Goal: Transaction & Acquisition: Purchase product/service

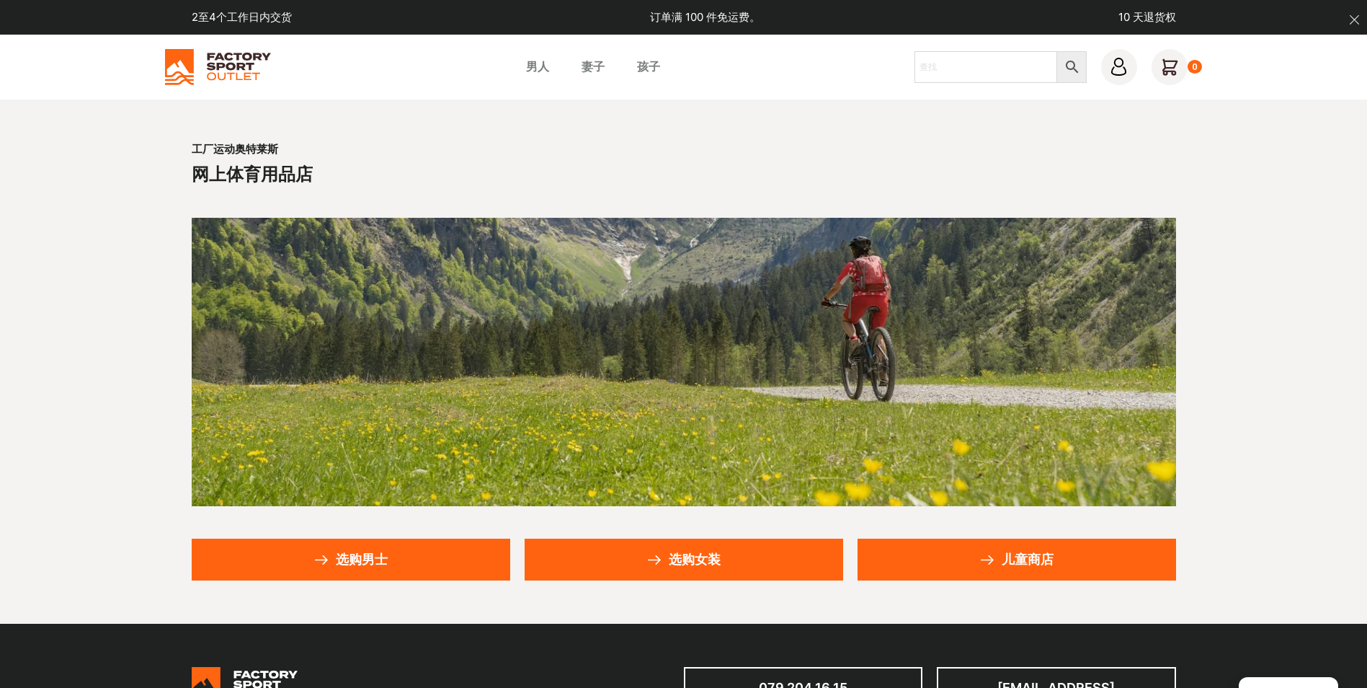
click at [379, 553] on font "选购男士" at bounding box center [362, 559] width 52 height 13
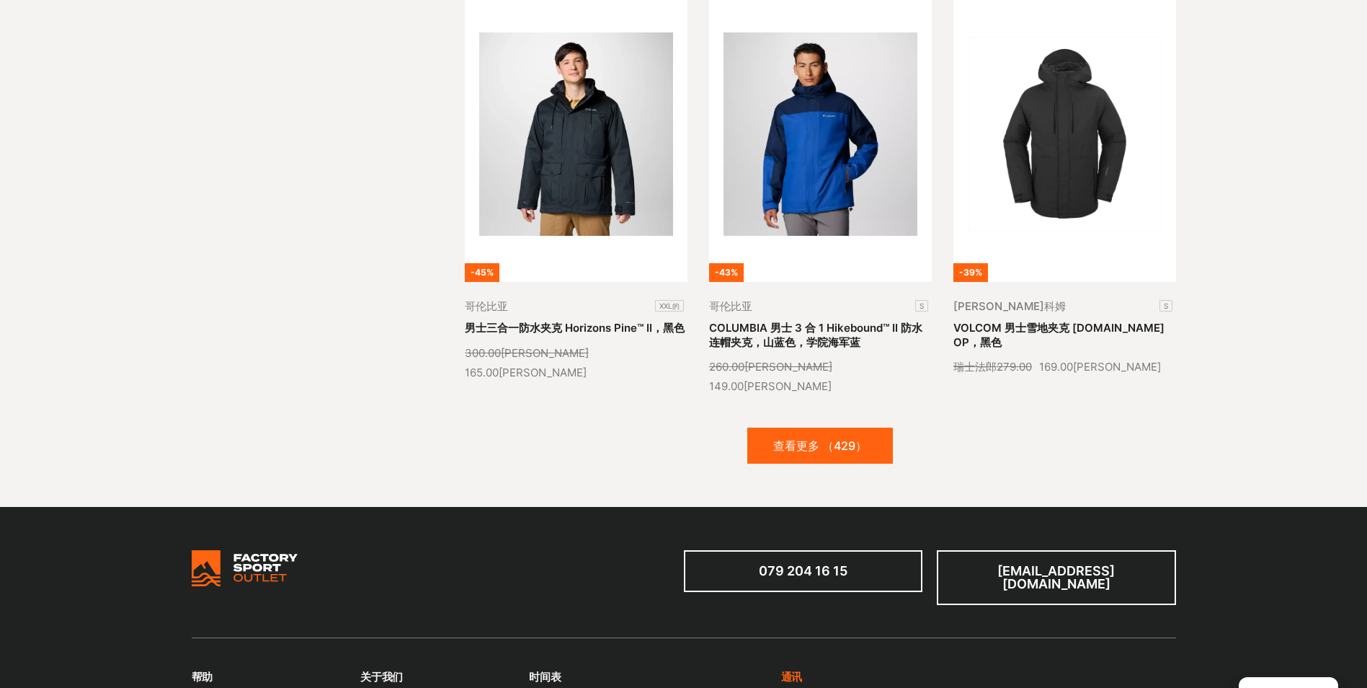
scroll to position [1730, 0]
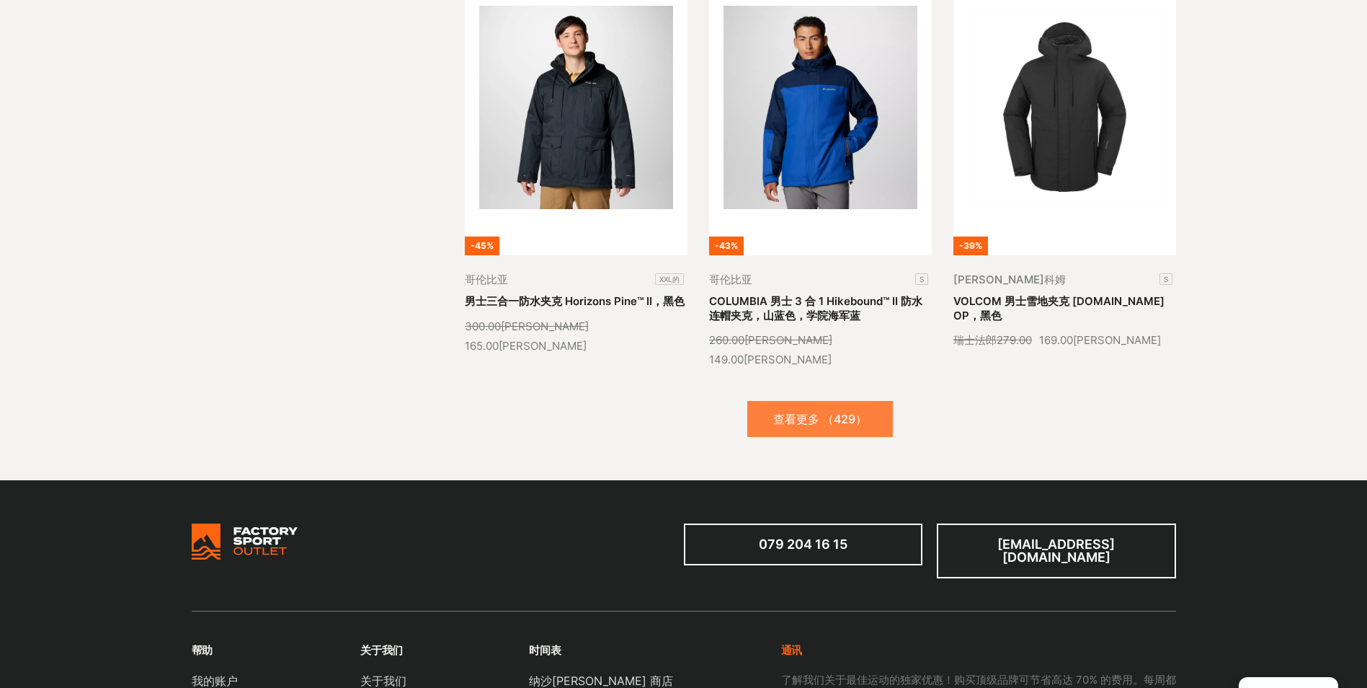
click at [845, 401] on button "查看更多 （429）" at bounding box center [820, 419] width 146 height 36
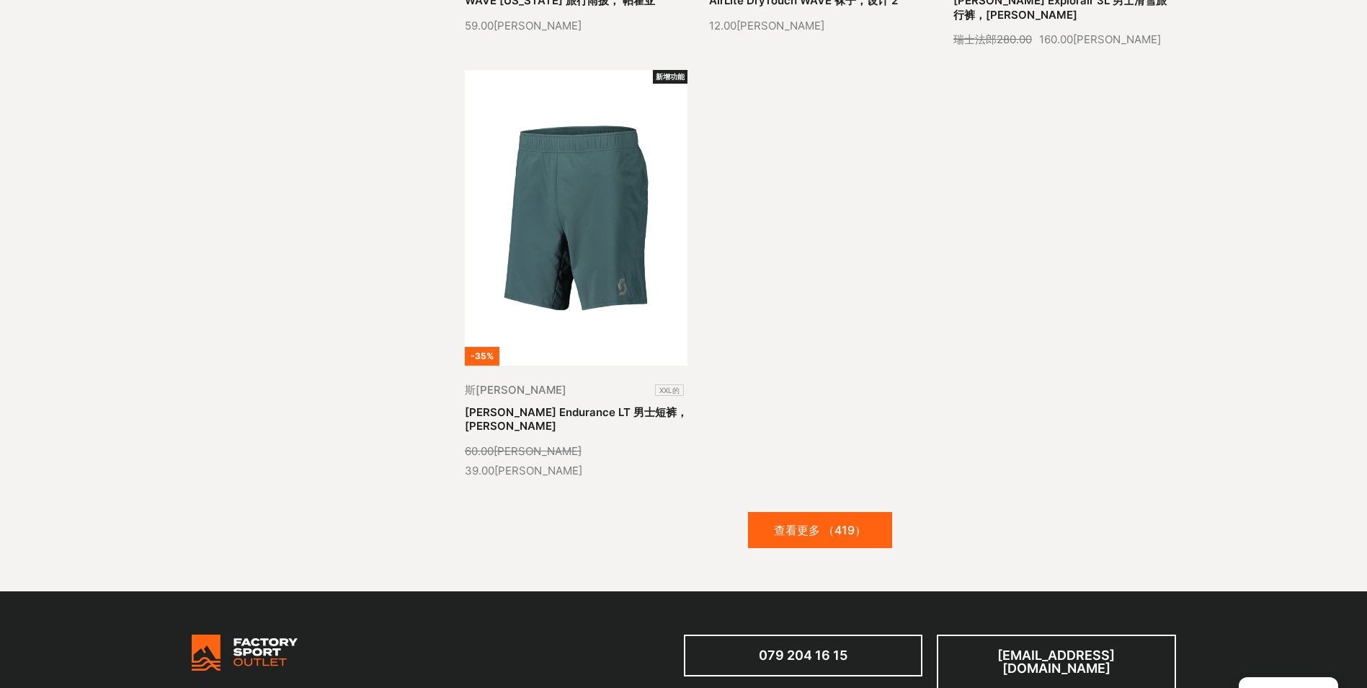
scroll to position [3315, 0]
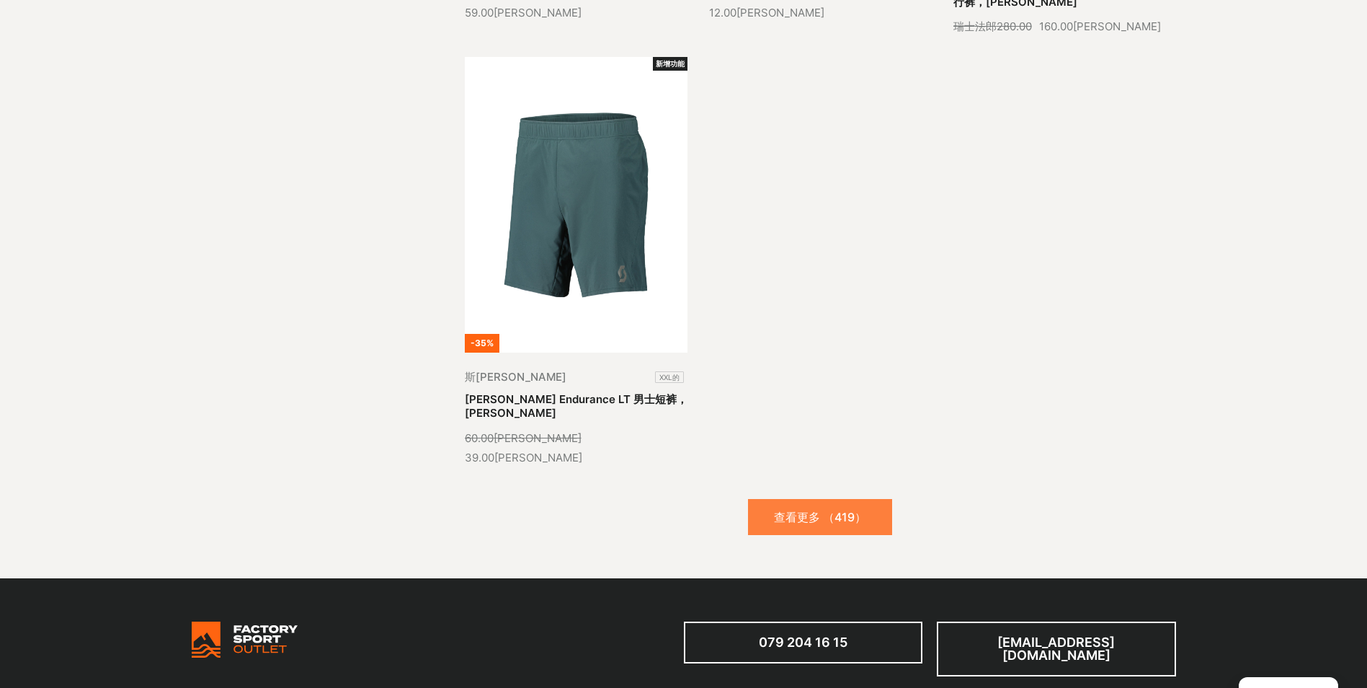
click at [848, 499] on button "查看更多 （419）" at bounding box center [820, 517] width 144 height 36
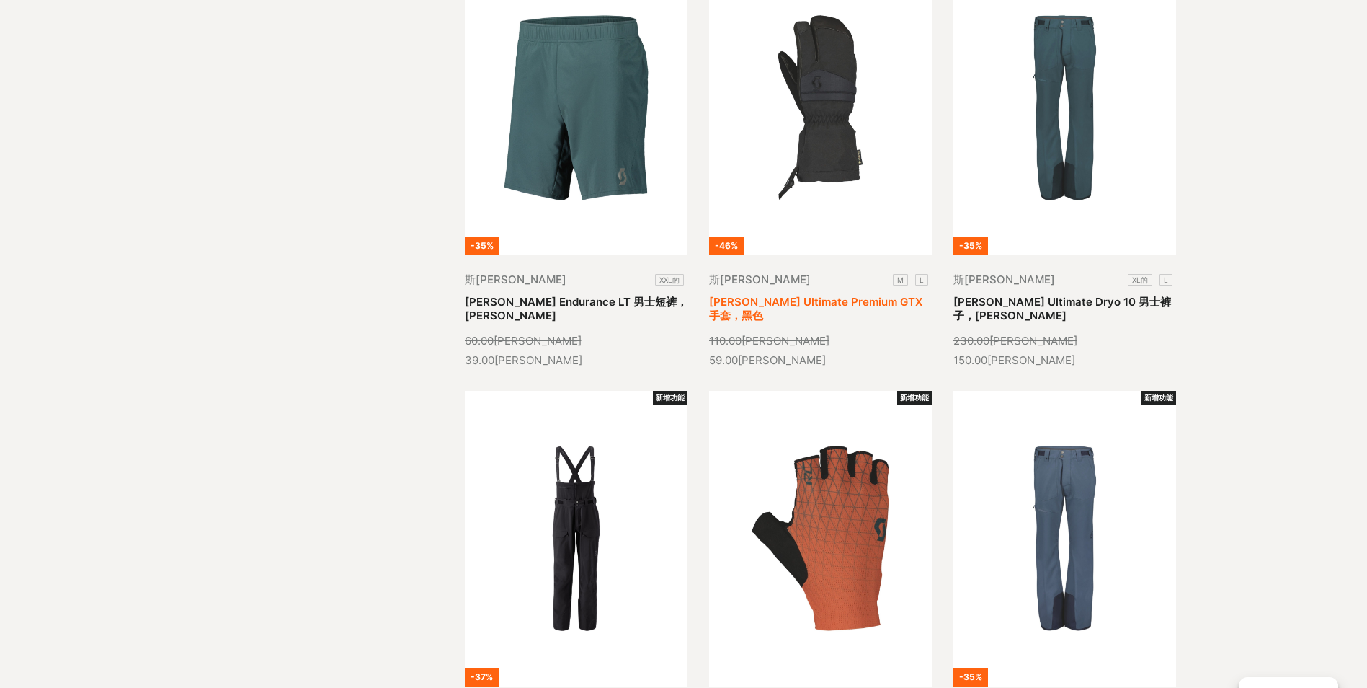
scroll to position [3604, 0]
